Goal: Navigation & Orientation: Find specific page/section

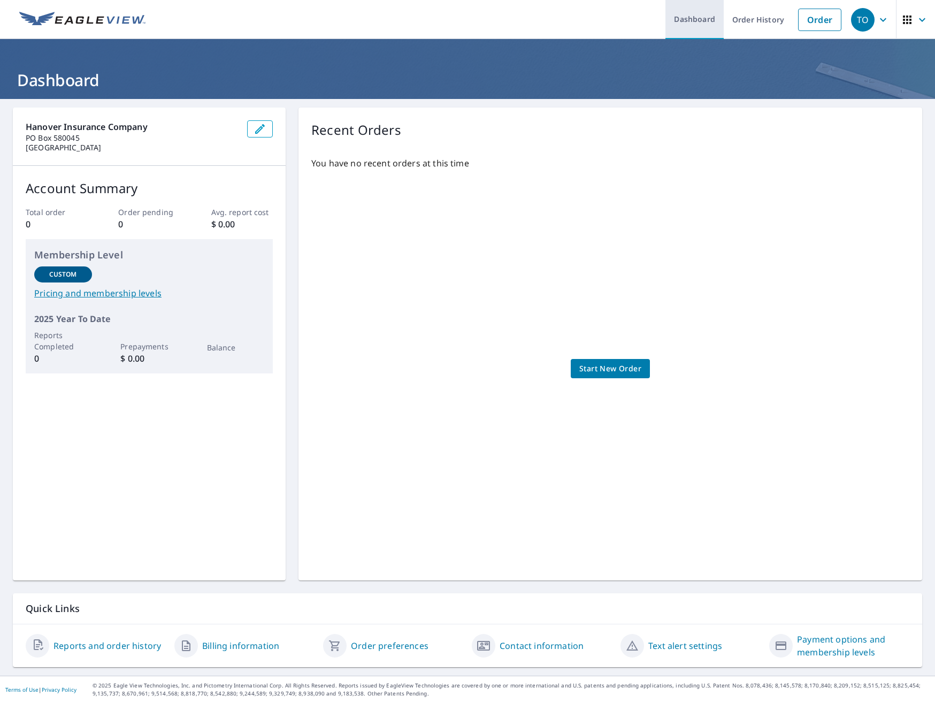
click at [685, 21] on link "Dashboard" at bounding box center [694, 19] width 58 height 39
click at [734, 17] on link "Order History" at bounding box center [757, 19] width 69 height 39
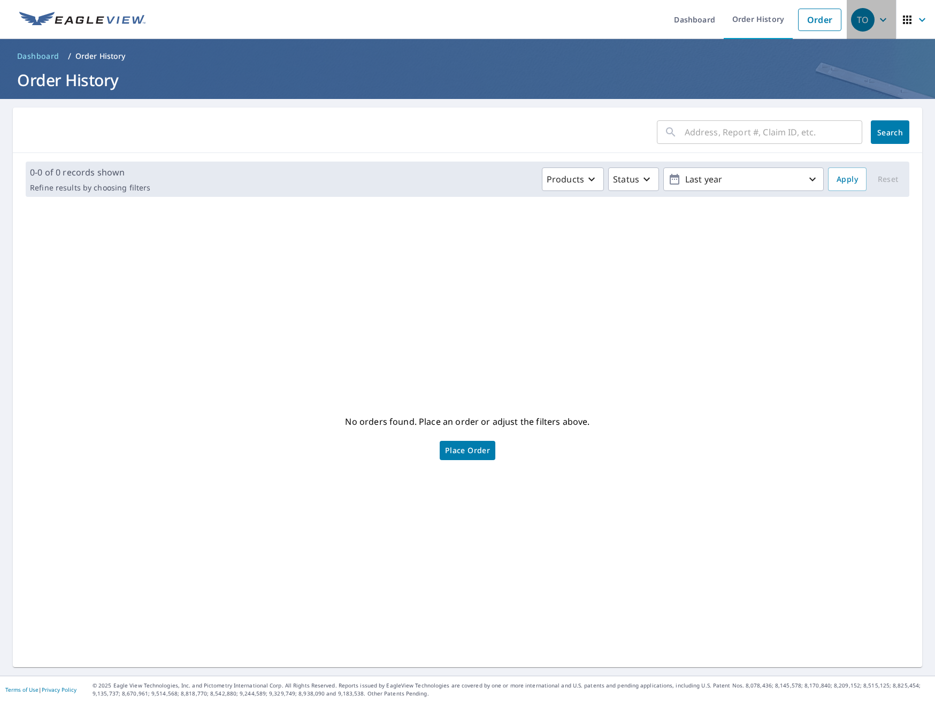
click at [876, 18] on icon "button" at bounding box center [882, 19] width 13 height 13
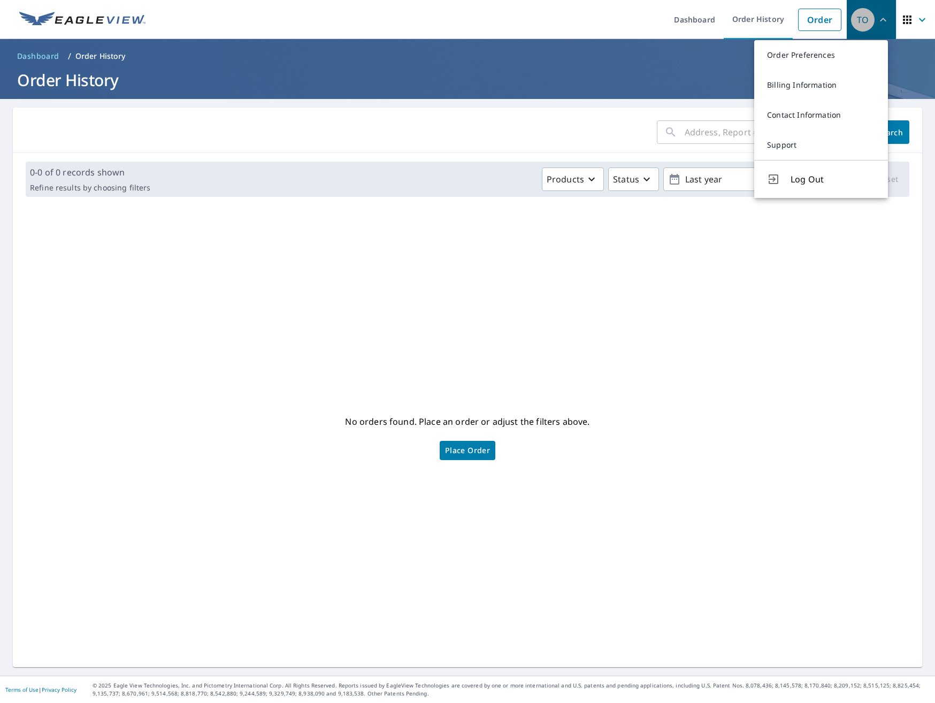
click at [880, 18] on icon "button" at bounding box center [883, 20] width 6 height 4
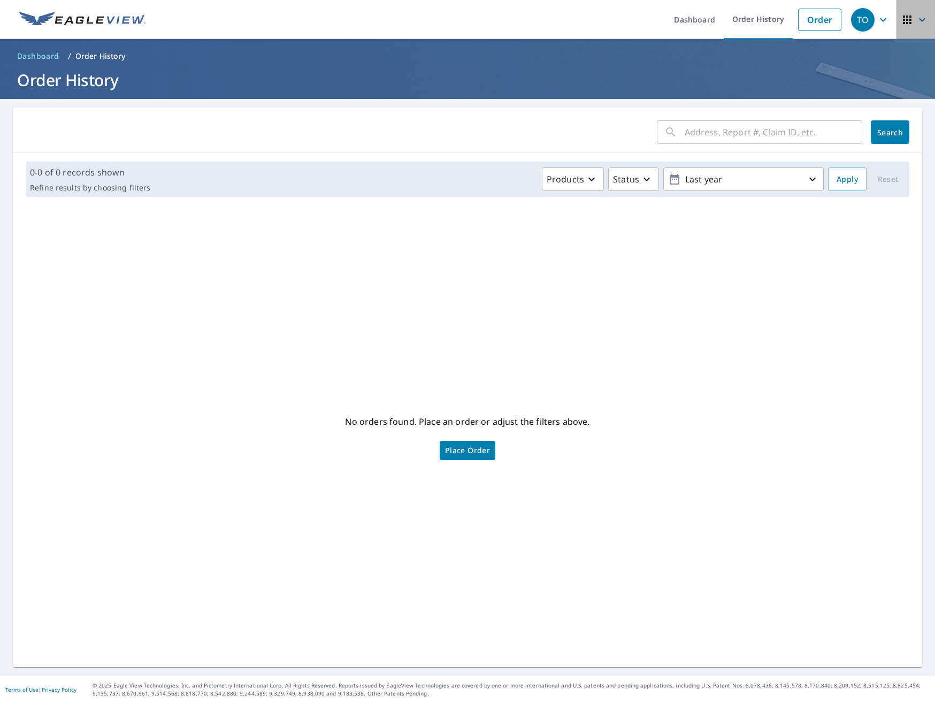
click at [915, 20] on icon "button" at bounding box center [921, 19] width 13 height 13
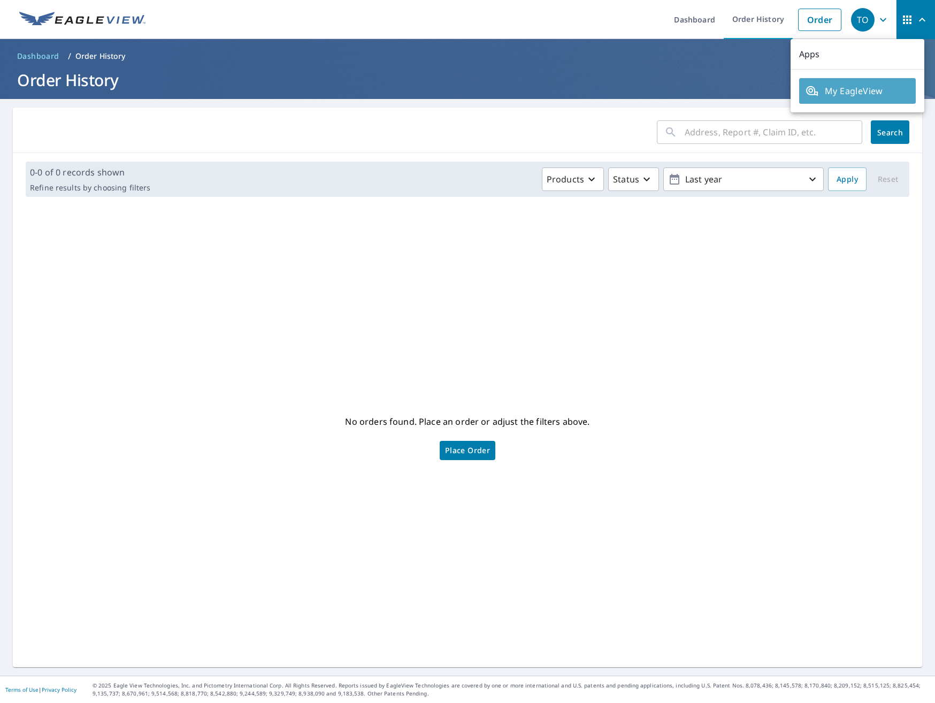
click at [874, 90] on span "My EagleView" at bounding box center [857, 90] width 104 height 13
